Goal: Transaction & Acquisition: Purchase product/service

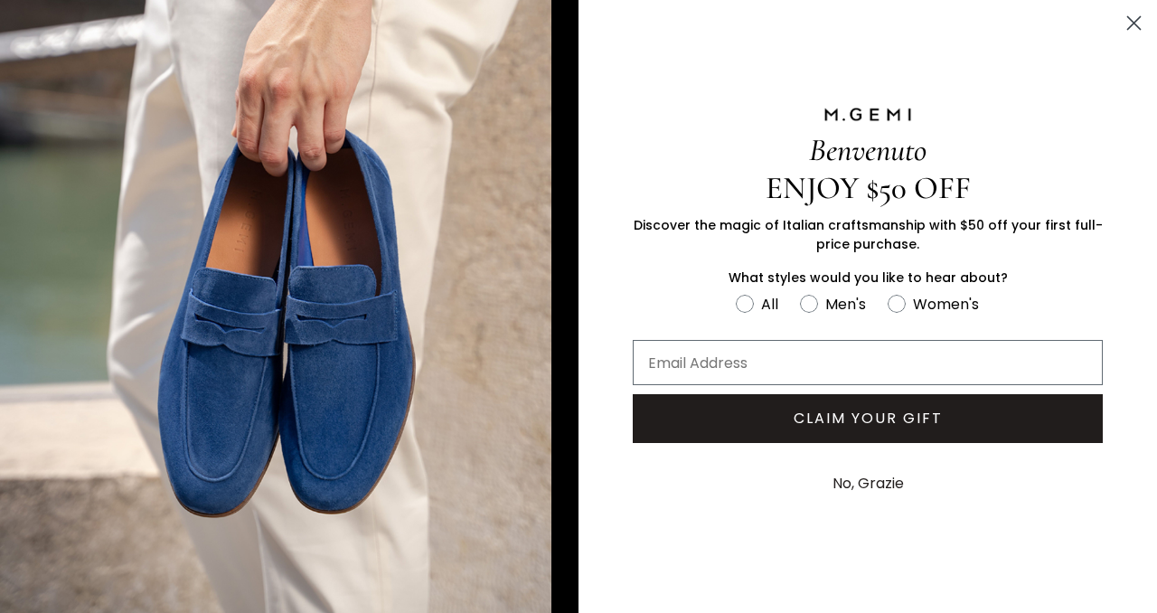
click at [1136, 24] on circle "Close dialog" at bounding box center [1134, 23] width 30 height 30
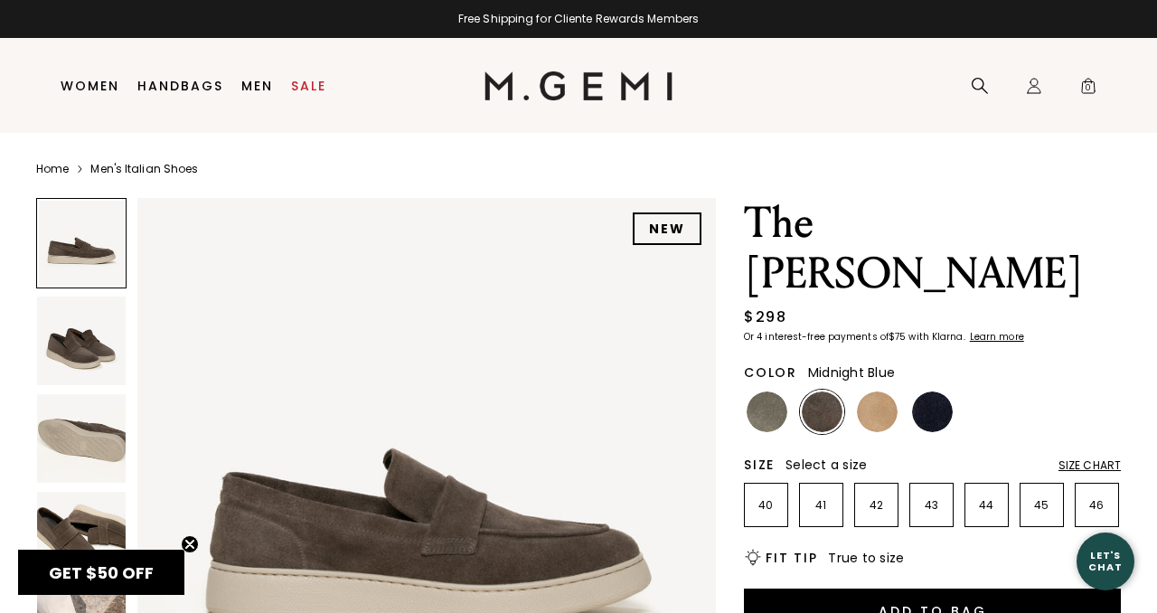
click at [932, 391] on img at bounding box center [932, 411] width 41 height 41
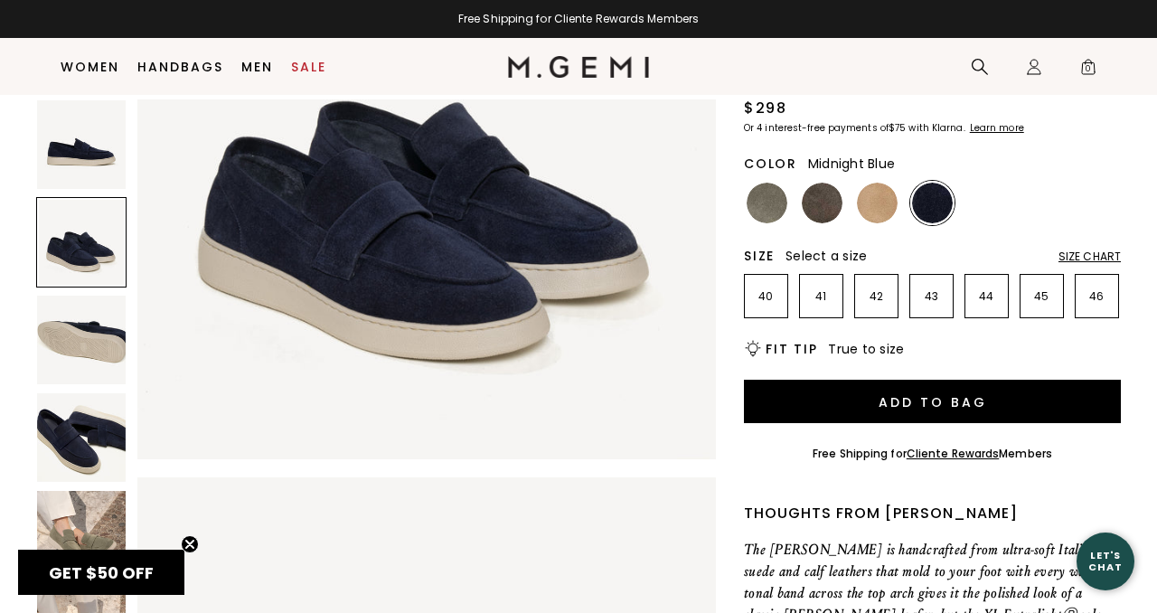
scroll to position [181, 0]
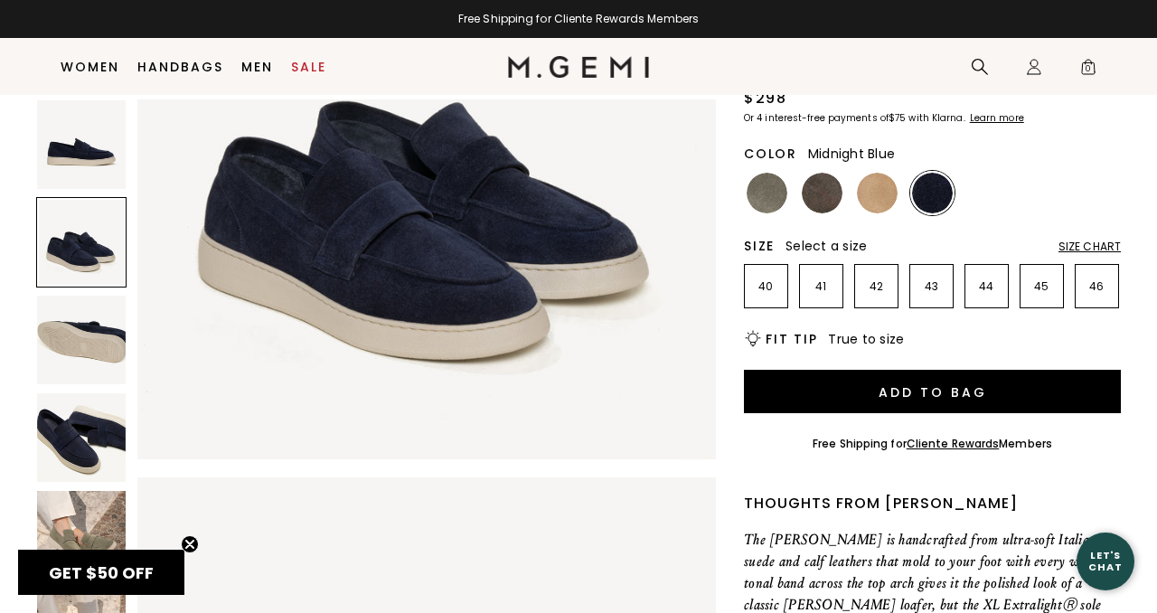
drag, startPoint x: 865, startPoint y: 292, endPoint x: 831, endPoint y: 292, distance: 34.3
click at [856, 330] on span "True to size" at bounding box center [866, 339] width 76 height 18
click at [795, 332] on h2 "Fit Tip" at bounding box center [792, 339] width 52 height 14
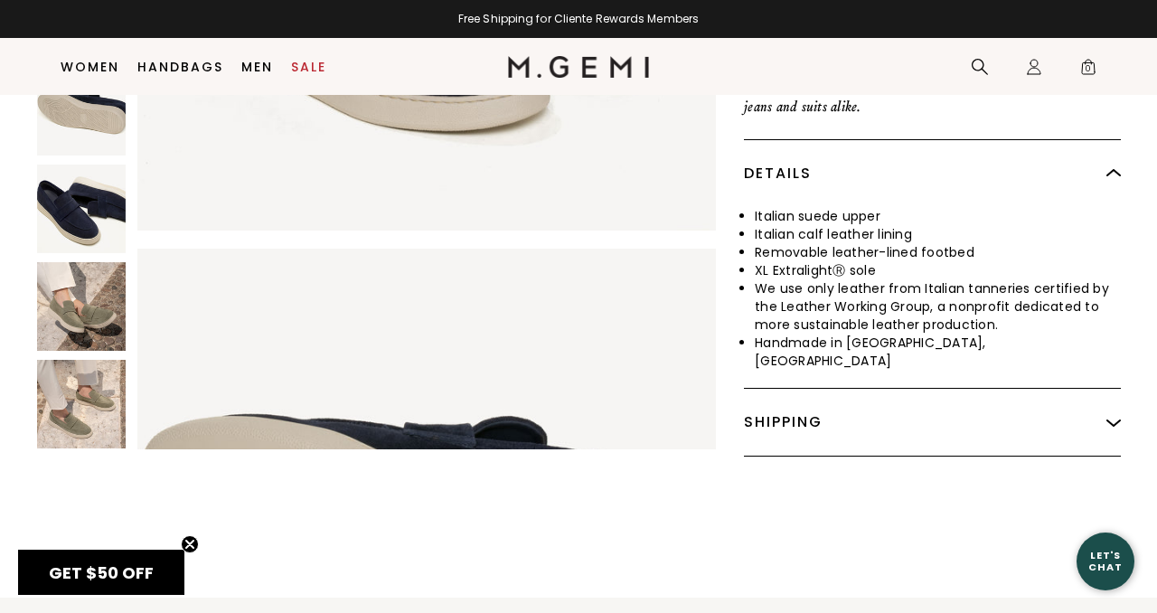
scroll to position [726, 0]
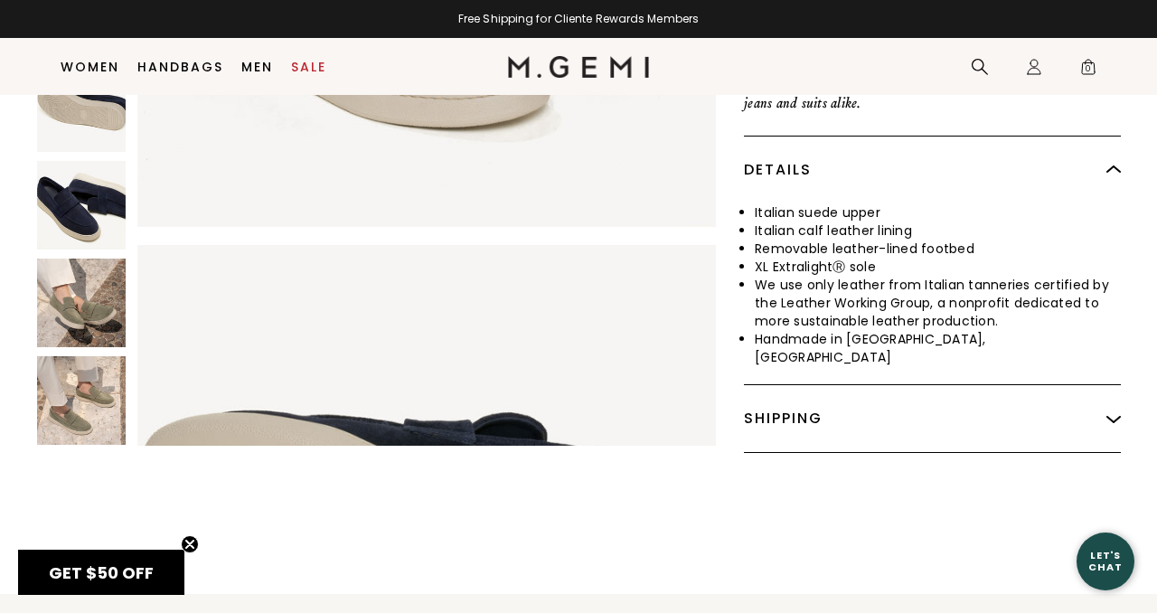
click at [1116, 411] on img at bounding box center [1113, 418] width 14 height 14
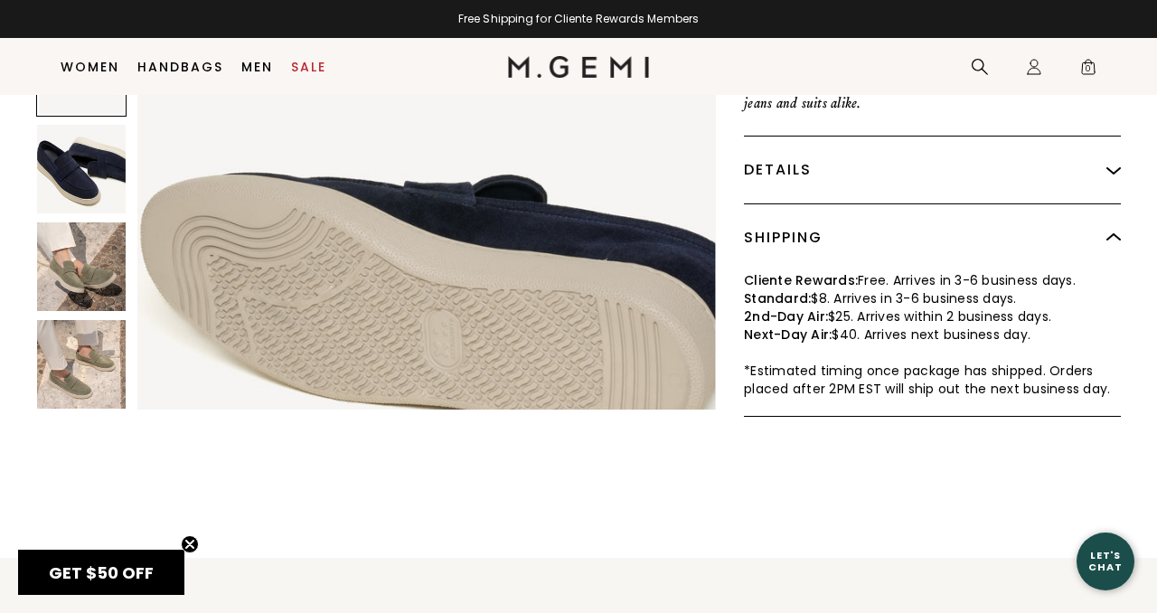
scroll to position [1019, 0]
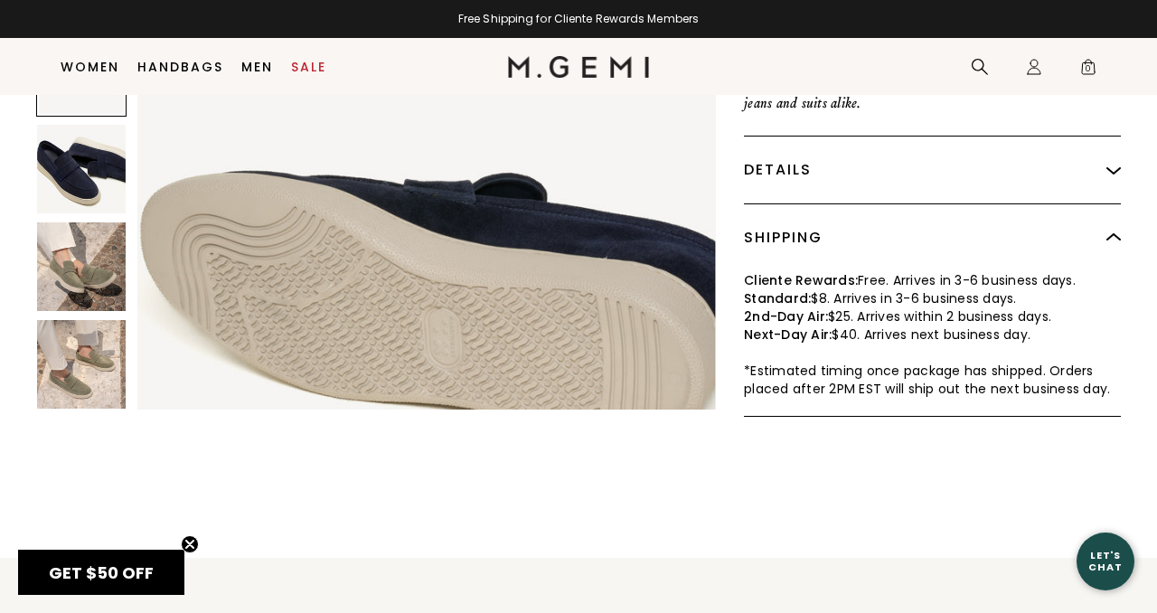
click at [78, 320] on img at bounding box center [81, 364] width 89 height 89
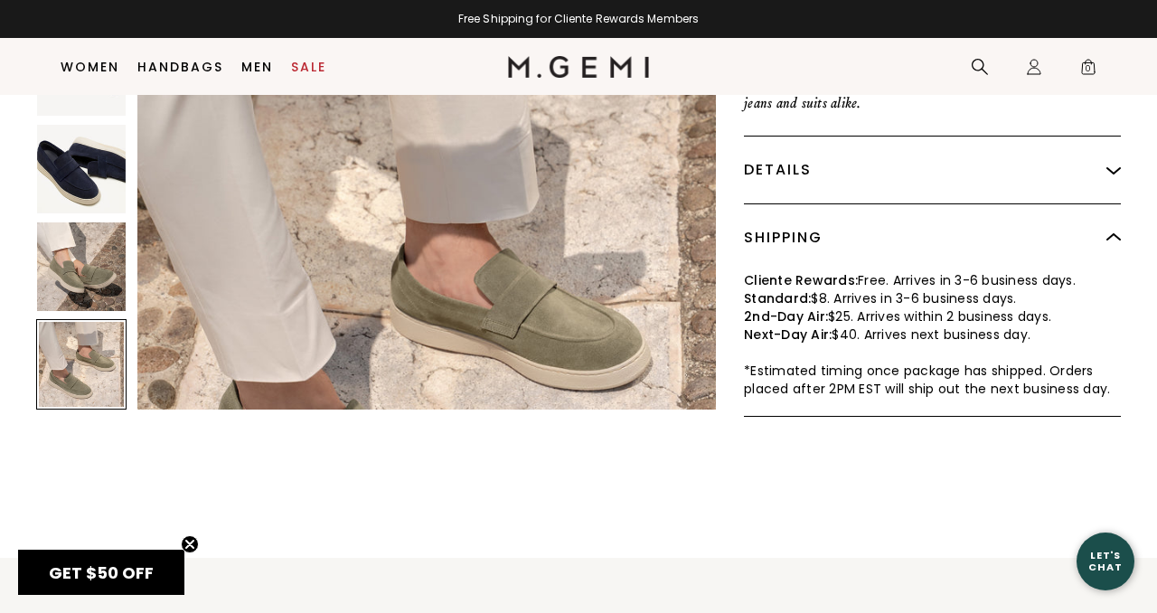
scroll to position [2760, 0]
click at [67, 222] on img at bounding box center [81, 266] width 89 height 89
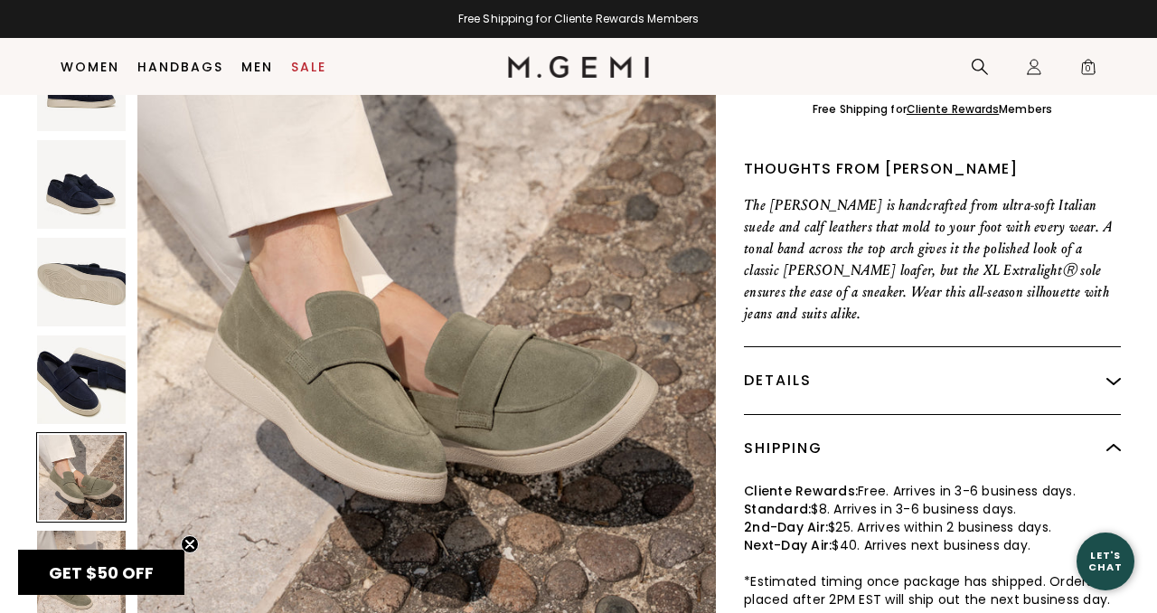
scroll to position [510, 0]
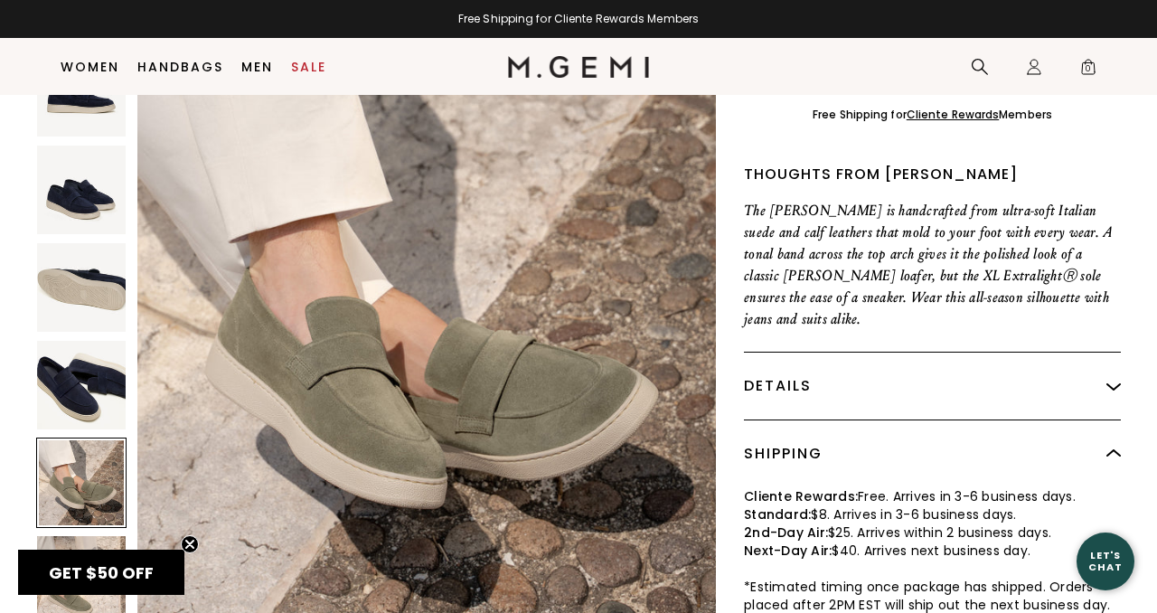
click at [73, 243] on img at bounding box center [81, 287] width 89 height 89
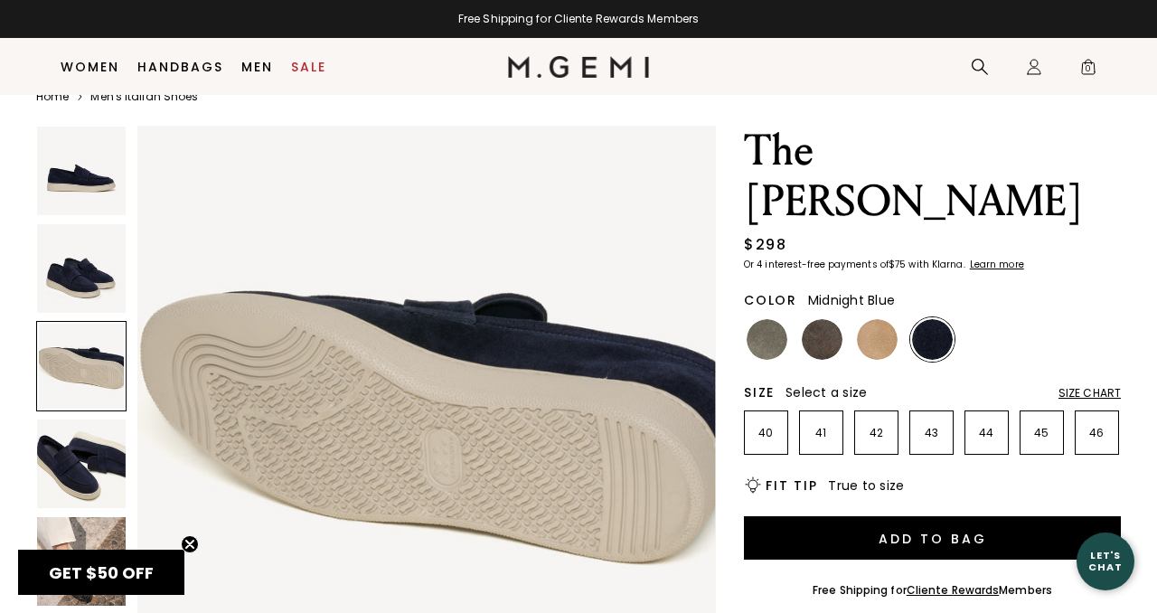
scroll to position [0, 0]
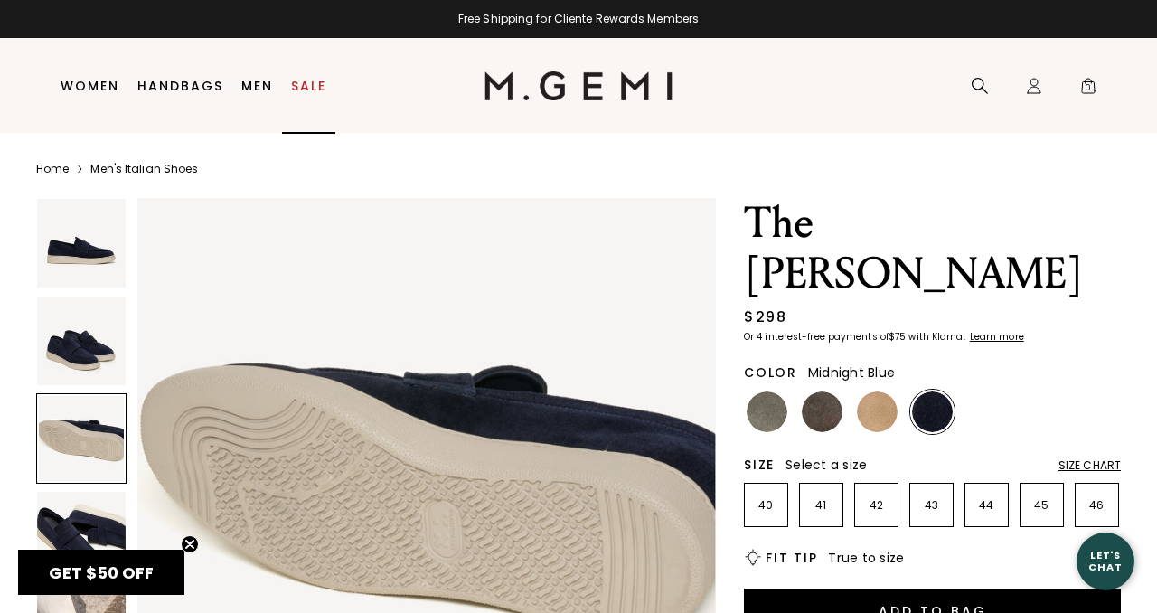
click at [309, 84] on link "Sale" at bounding box center [308, 86] width 35 height 14
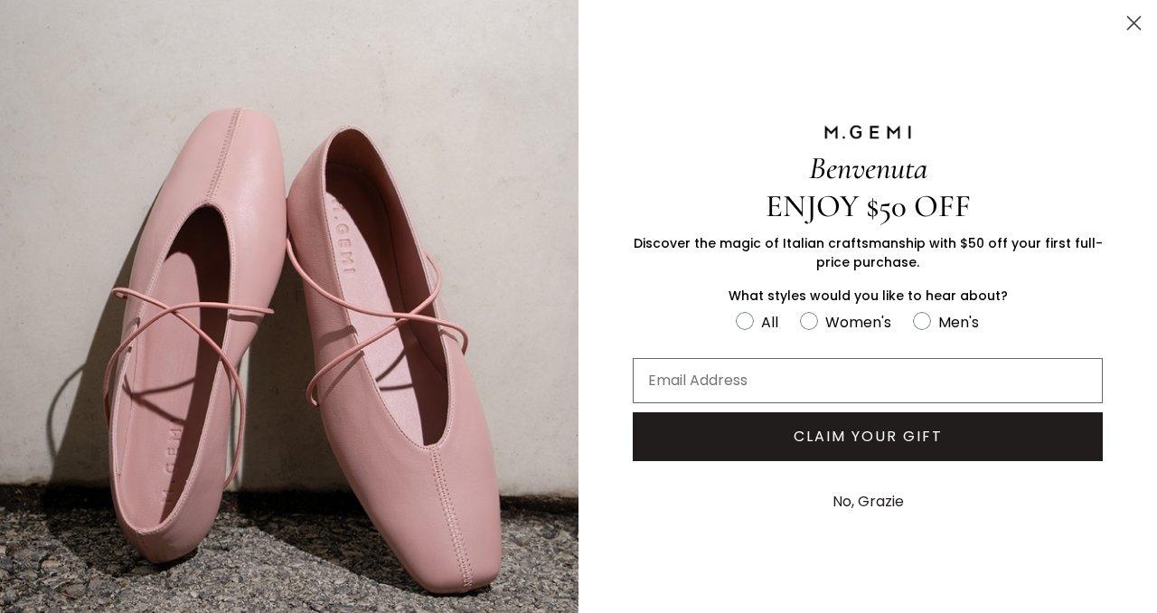
click at [1130, 22] on circle "Close dialog" at bounding box center [1134, 23] width 30 height 30
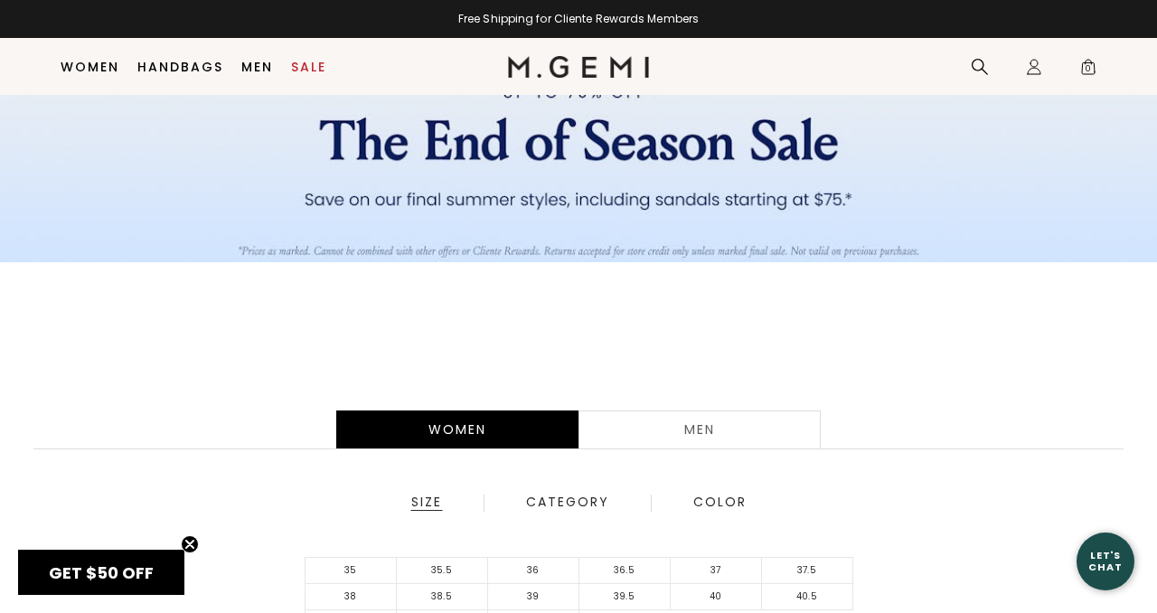
click at [692, 431] on div "Men" at bounding box center [700, 429] width 242 height 38
